Goal: Check status: Check status

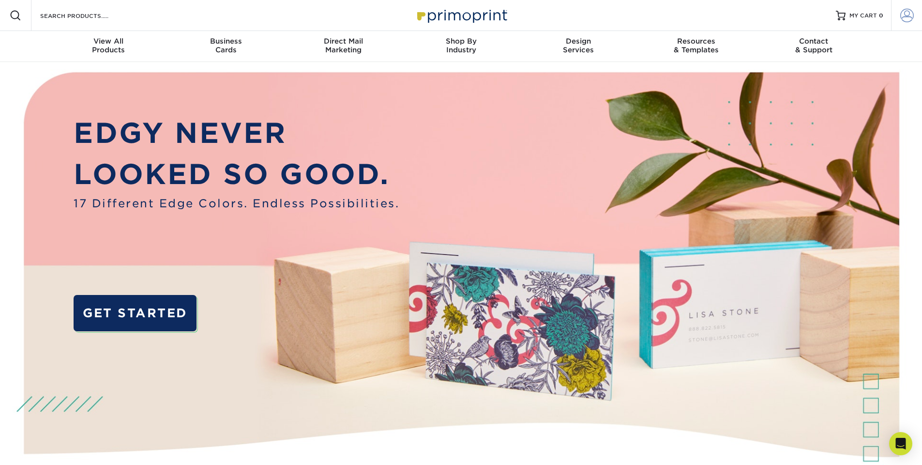
click at [910, 18] on span at bounding box center [907, 16] width 14 height 14
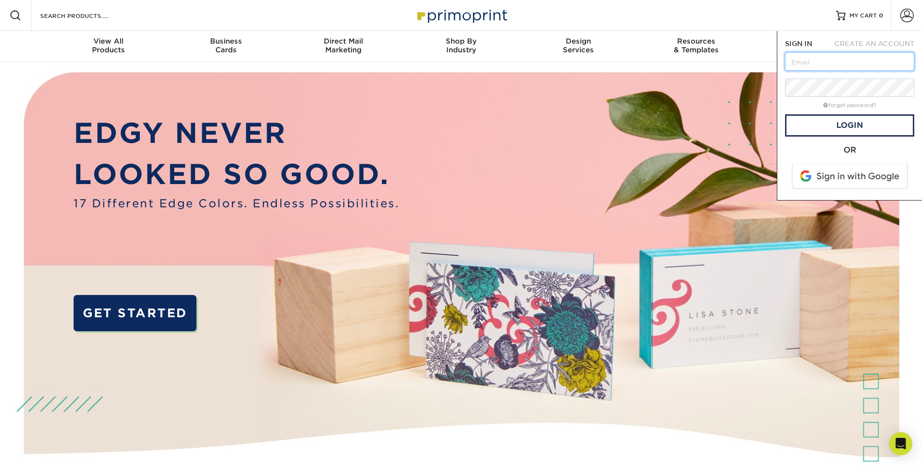
type input "[EMAIL_ADDRESS][DOMAIN_NAME]"
click at [859, 130] on link "Login" at bounding box center [849, 125] width 129 height 22
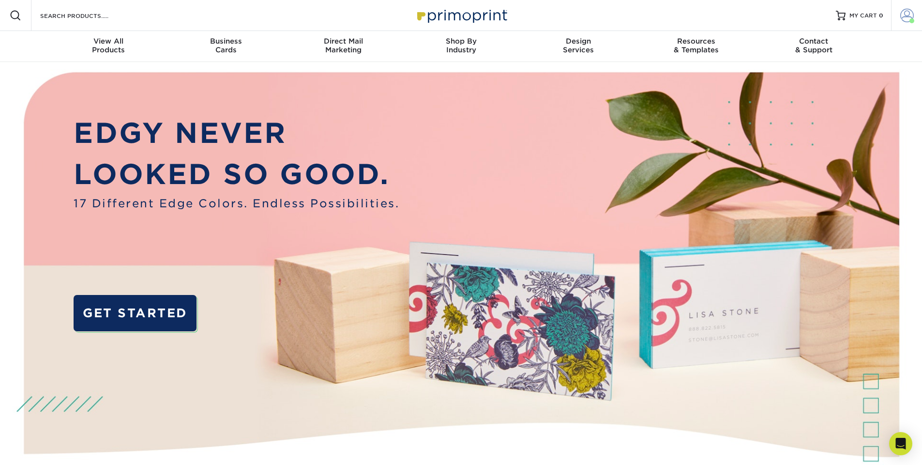
click at [908, 18] on span at bounding box center [907, 16] width 14 height 14
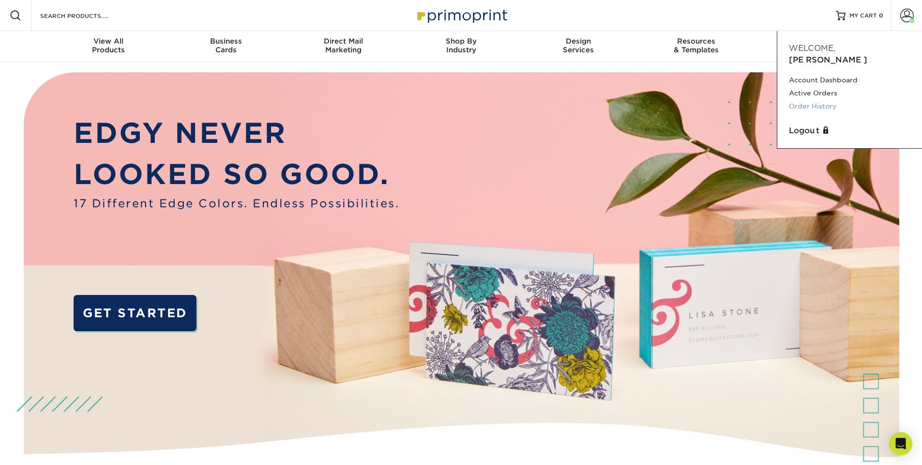
click at [829, 100] on link "Order History" at bounding box center [850, 106] width 122 height 13
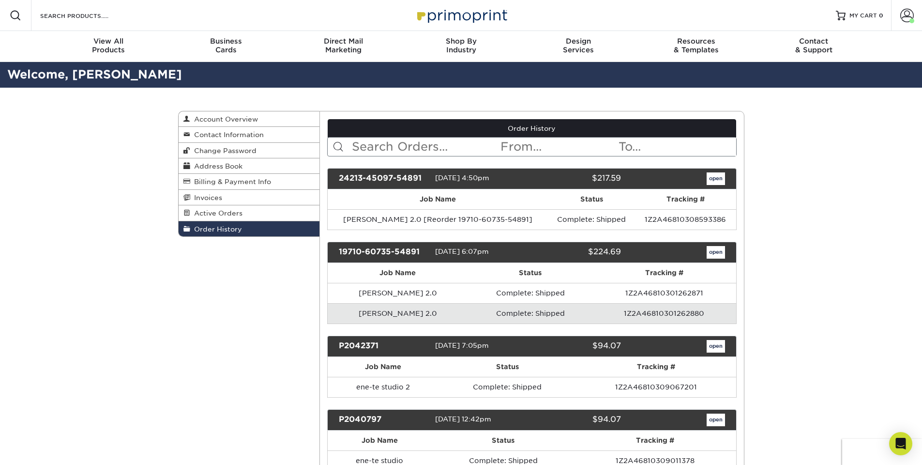
click at [718, 176] on link "open" at bounding box center [716, 178] width 18 height 13
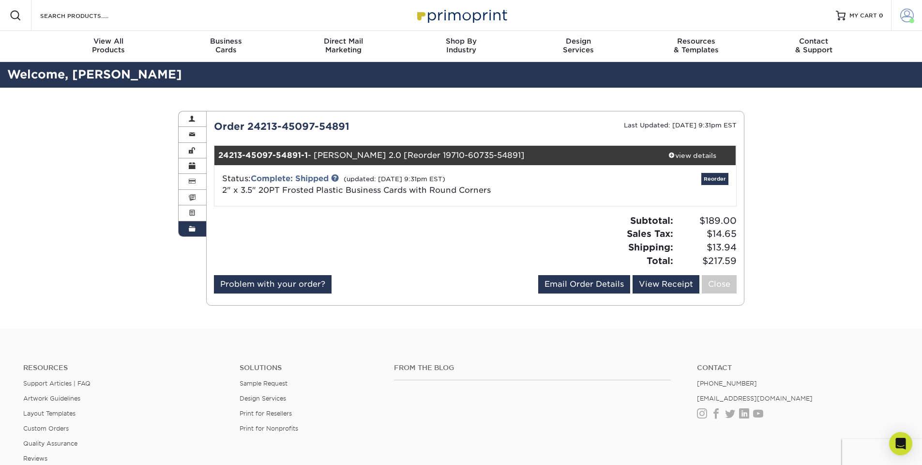
click at [911, 17] on span at bounding box center [907, 16] width 14 height 14
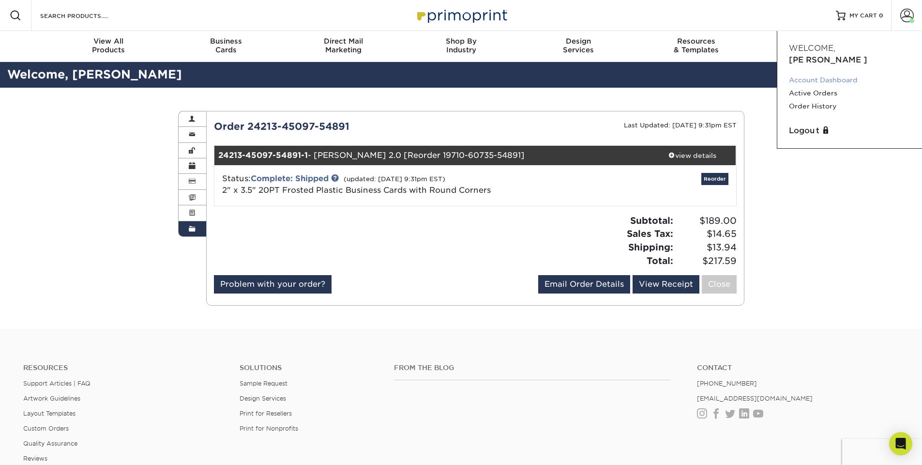
click at [853, 74] on link "Account Dashboard" at bounding box center [850, 80] width 122 height 13
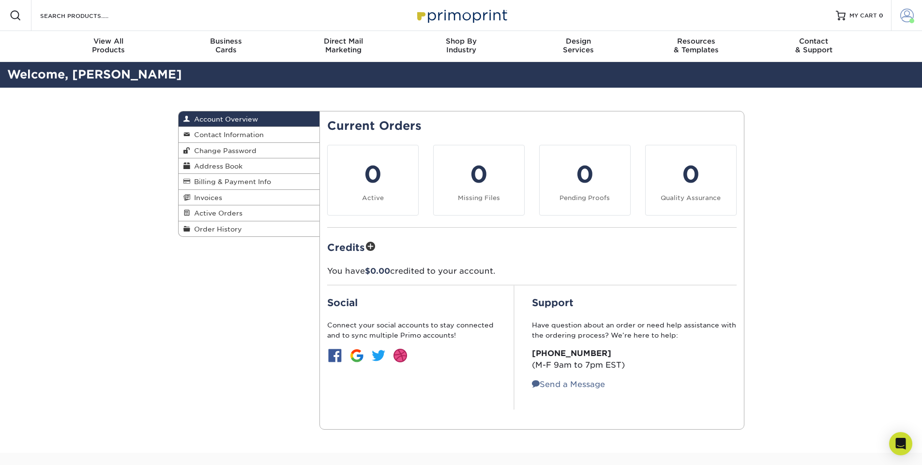
click at [906, 20] on span at bounding box center [907, 16] width 14 height 14
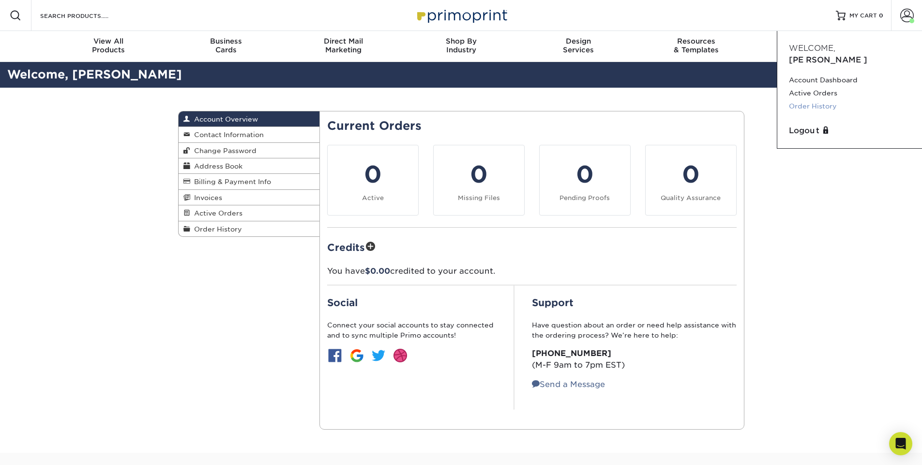
click at [824, 100] on link "Order History" at bounding box center [850, 106] width 122 height 13
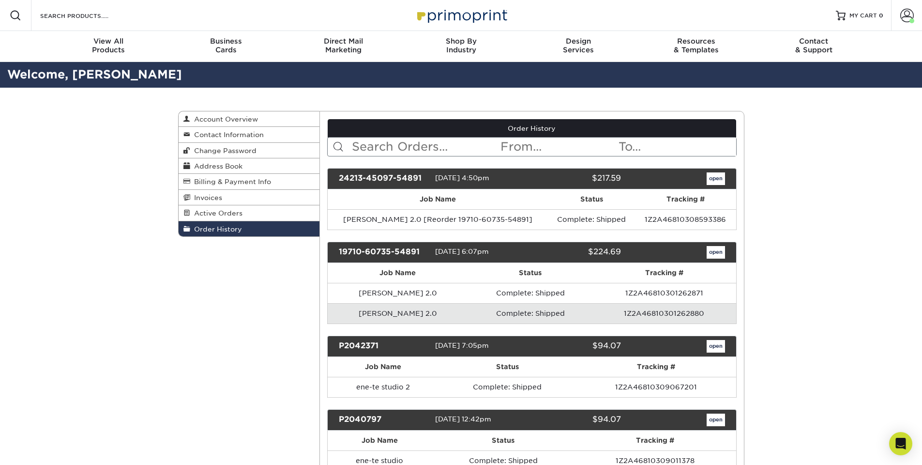
click at [710, 180] on link "open" at bounding box center [716, 178] width 18 height 13
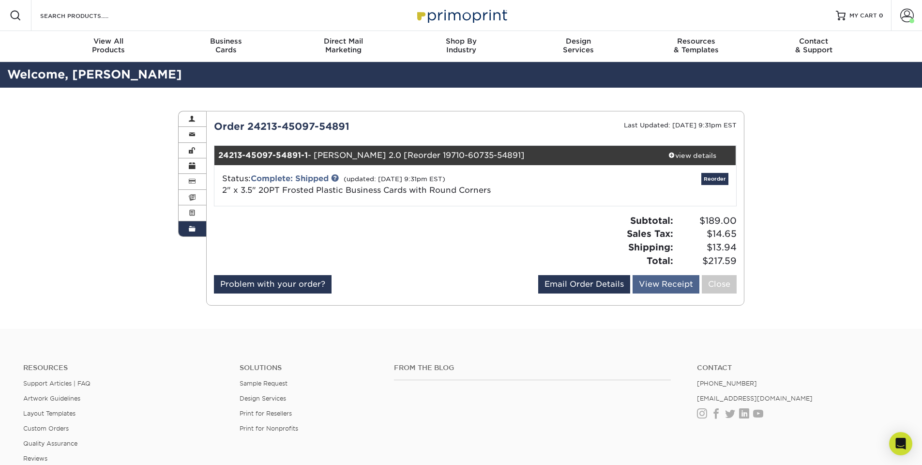
click at [666, 286] on link "View Receipt" at bounding box center [666, 284] width 67 height 18
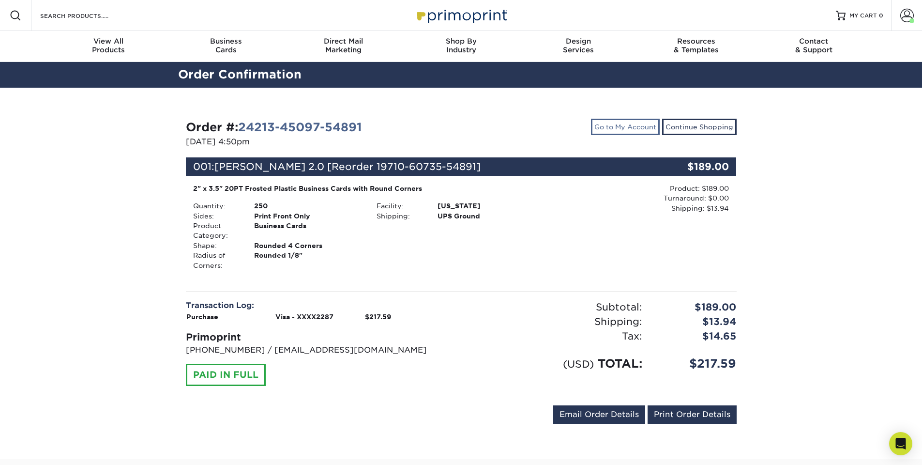
click at [632, 127] on link "Go to My Account" at bounding box center [625, 127] width 69 height 16
